Goal: Task Accomplishment & Management: Manage account settings

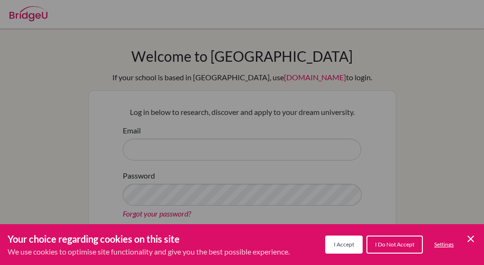
scroll to position [50, 0]
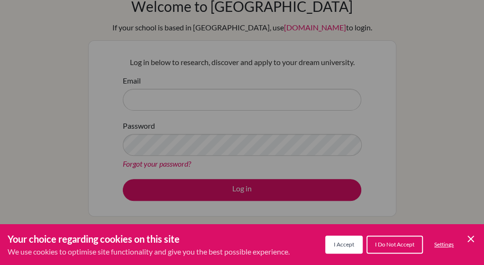
click at [474, 235] on icon "Cookie Control Close Icon" at bounding box center [470, 238] width 11 height 11
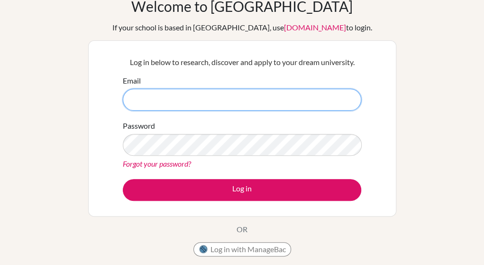
click at [298, 102] on input "Email" at bounding box center [242, 100] width 239 height 22
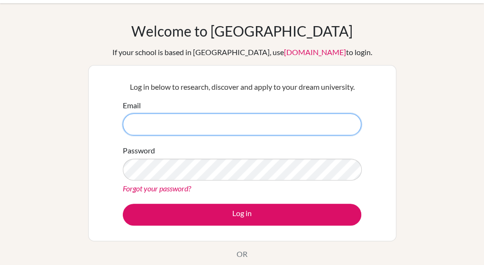
scroll to position [0, 0]
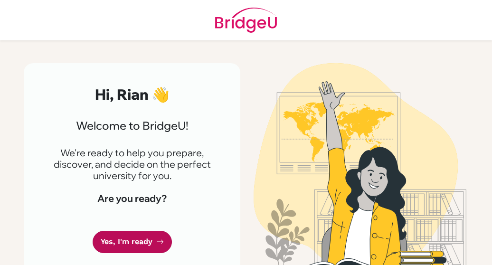
drag, startPoint x: 0, startPoint y: 0, endPoint x: 146, endPoint y: 240, distance: 280.7
click at [146, 240] on link "Yes, I'm ready" at bounding box center [132, 242] width 79 height 22
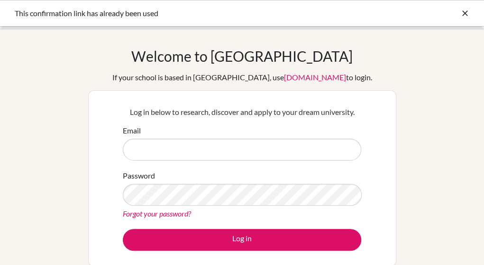
click at [461, 13] on icon at bounding box center [465, 13] width 9 height 9
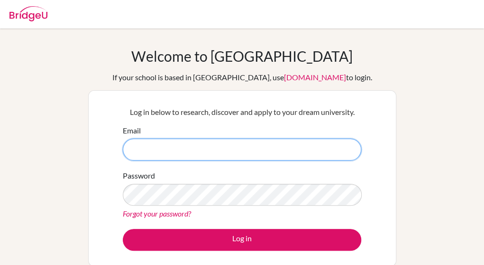
click at [202, 144] on input "Email" at bounding box center [242, 150] width 239 height 22
type input "[EMAIL_ADDRESS][DOMAIN_NAME]"
